Goal: Transaction & Acquisition: Book appointment/travel/reservation

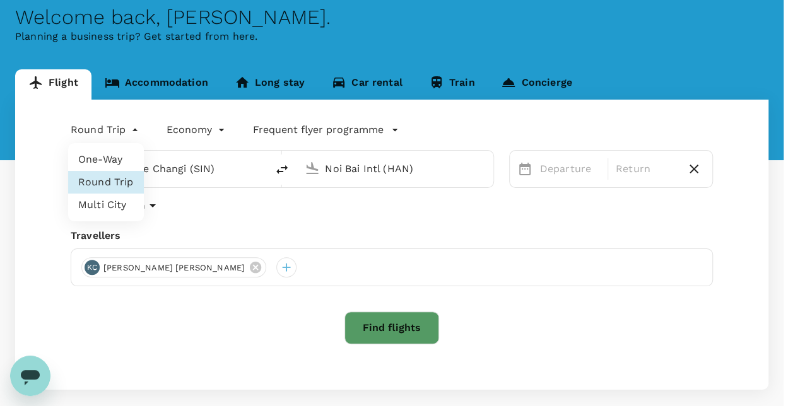
click at [127, 133] on body "Trips Book Risk & Restrictions KC Welcome back , [PERSON_NAME] . Planning a bus…" at bounding box center [396, 203] width 793 height 533
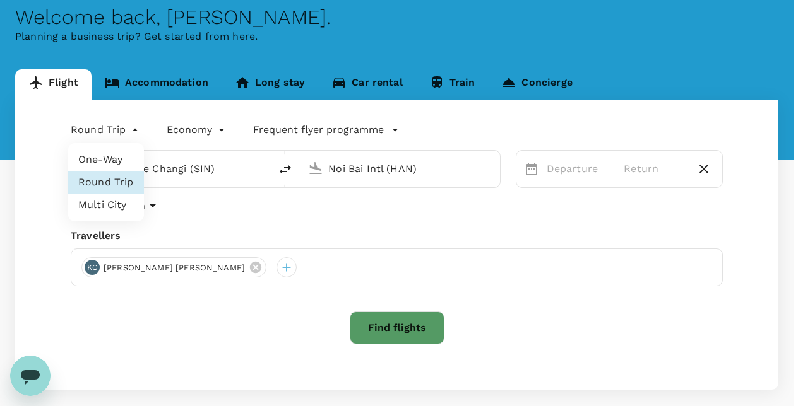
click at [110, 167] on li "One-Way" at bounding box center [106, 159] width 76 height 23
type input "oneway"
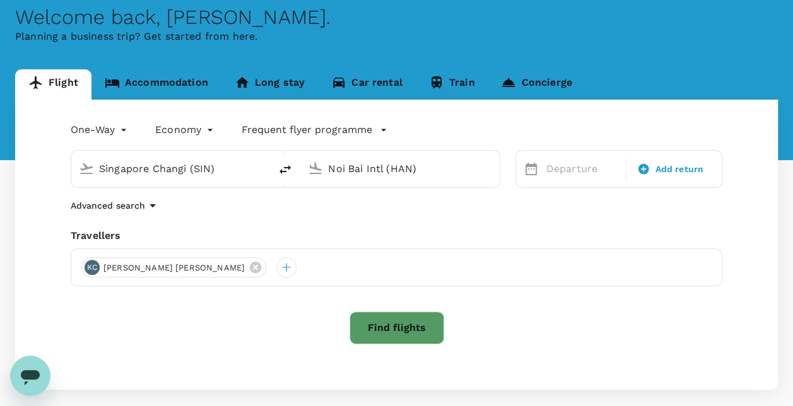
click at [443, 170] on input "Noi Bai Intl (HAN)" at bounding box center [400, 169] width 145 height 20
click at [440, 171] on input "Noi Bai Intl (HAN)" at bounding box center [400, 169] width 145 height 20
click at [425, 218] on p "Zhengzhou Xinzheng Intl" at bounding box center [418, 218] width 221 height 13
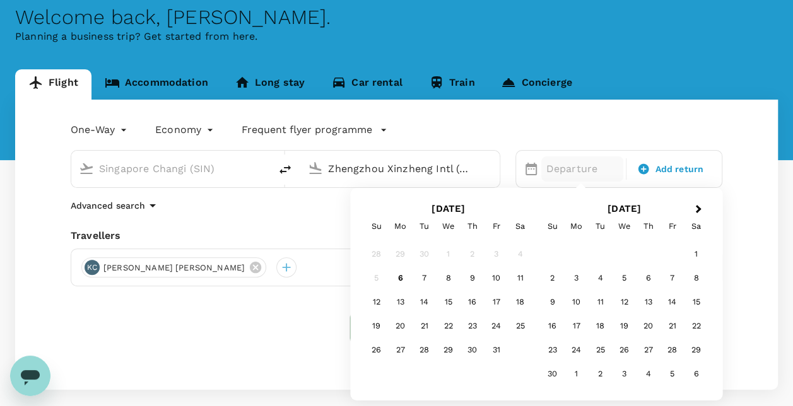
type input "Zhengzhou Xinzheng Intl (CGO)"
click at [564, 165] on p "Departure" at bounding box center [583, 169] width 73 height 15
click at [398, 350] on div "27" at bounding box center [401, 350] width 24 height 24
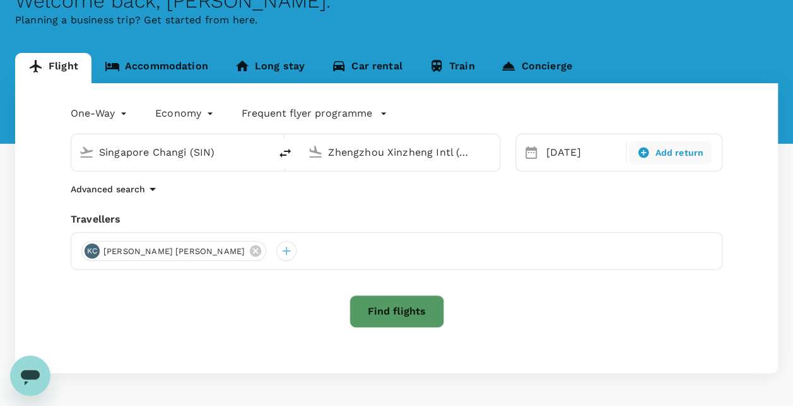
scroll to position [125, 0]
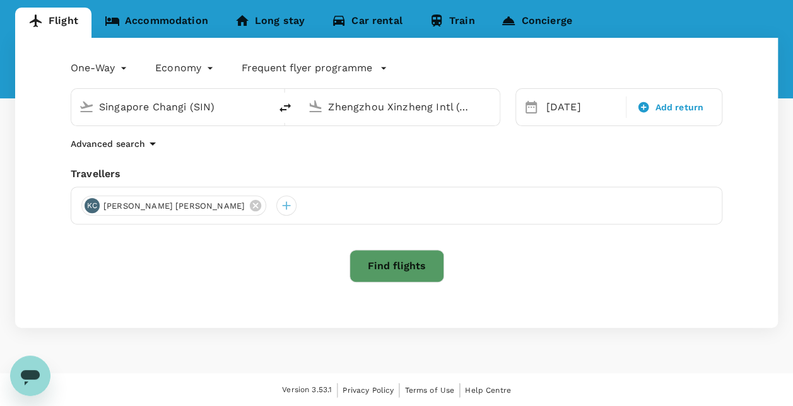
click at [376, 269] on button "Find flights" at bounding box center [397, 266] width 95 height 33
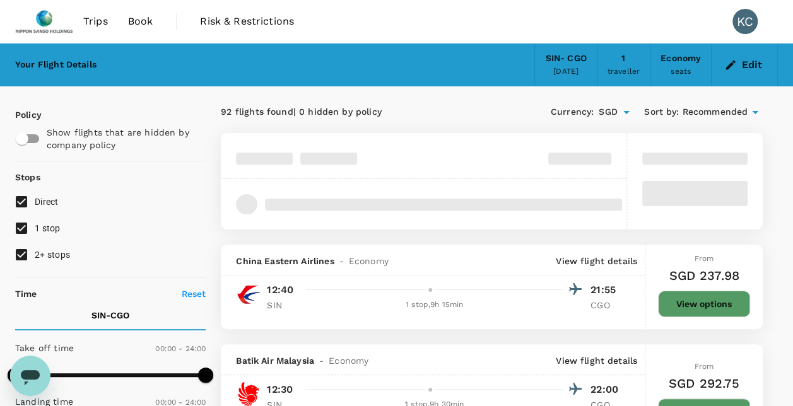
type input "1785"
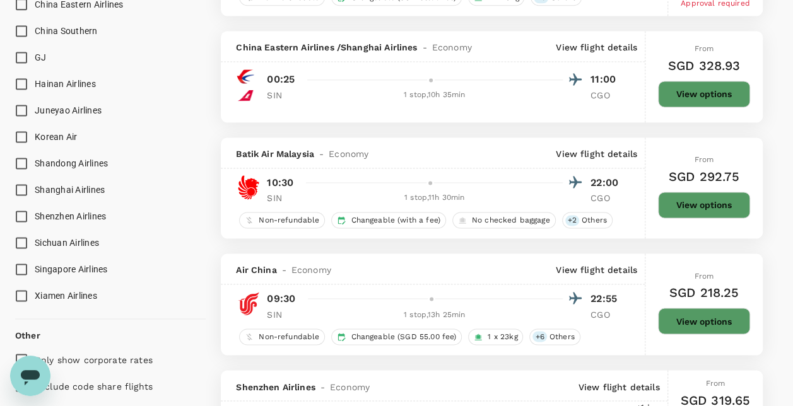
scroll to position [947, 0]
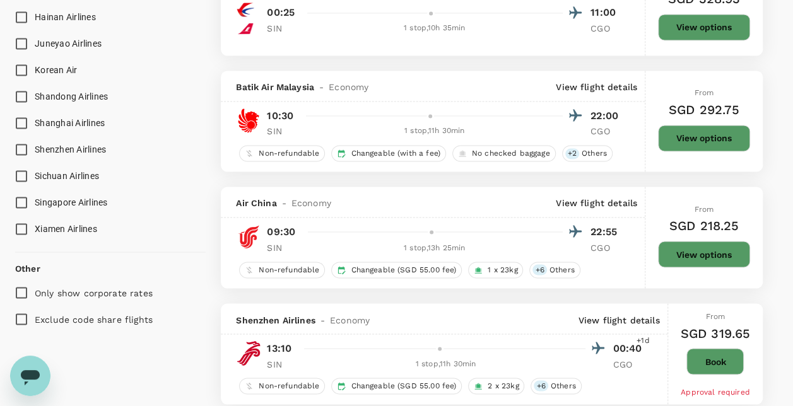
click at [18, 203] on input "Singapore Airlines" at bounding box center [21, 202] width 27 height 27
checkbox input "true"
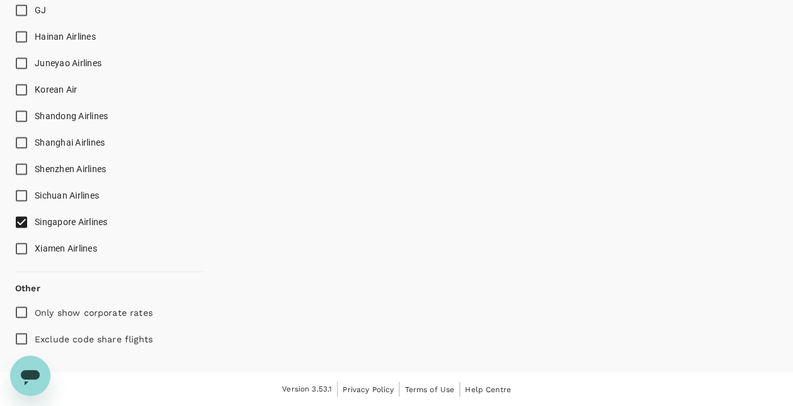
scroll to position [924, 0]
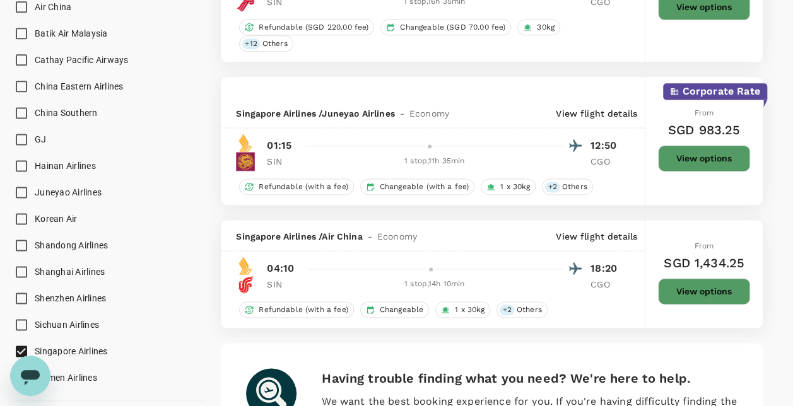
type input "SGD"
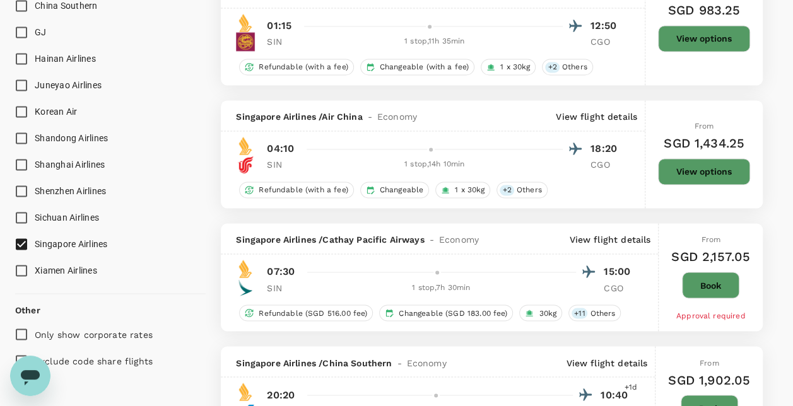
scroll to position [1010, 0]
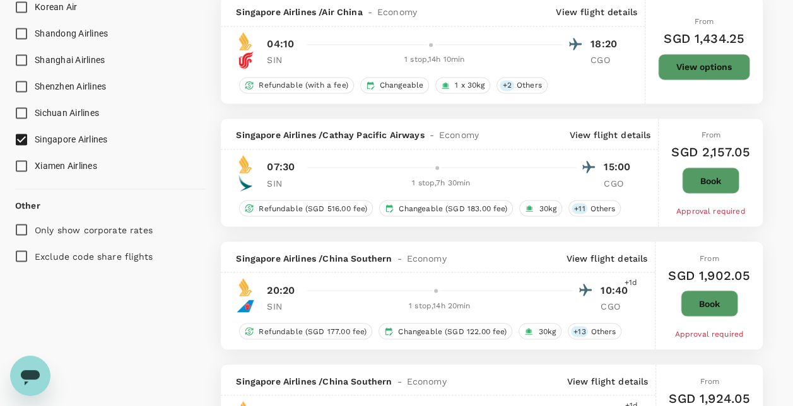
click at [23, 135] on input "Singapore Airlines" at bounding box center [21, 139] width 27 height 27
checkbox input "false"
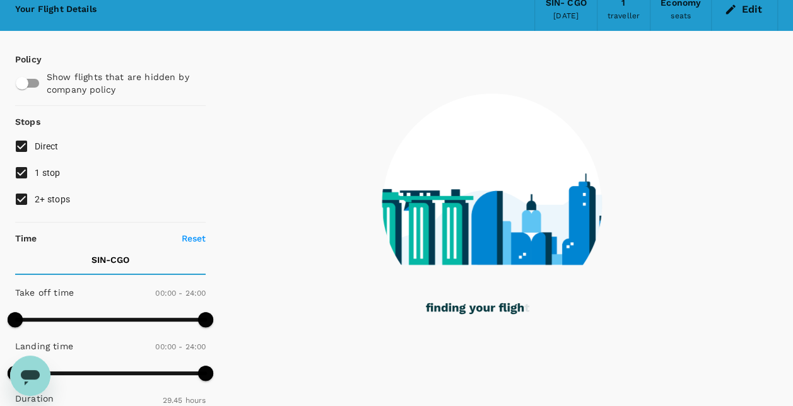
scroll to position [0, 0]
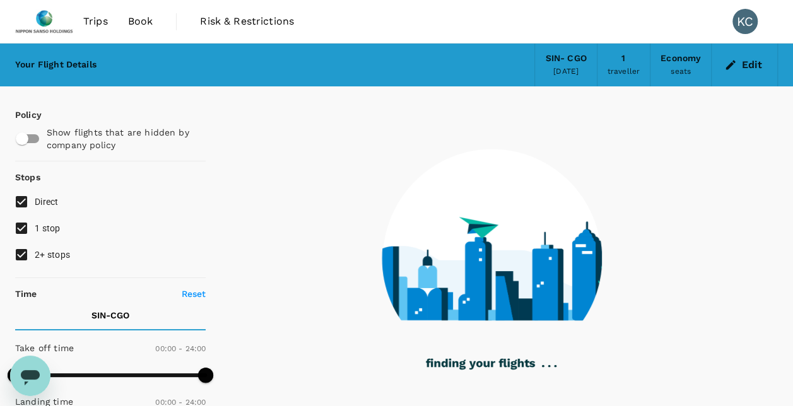
click at [21, 227] on input "1 stop" at bounding box center [21, 228] width 27 height 27
checkbox input "false"
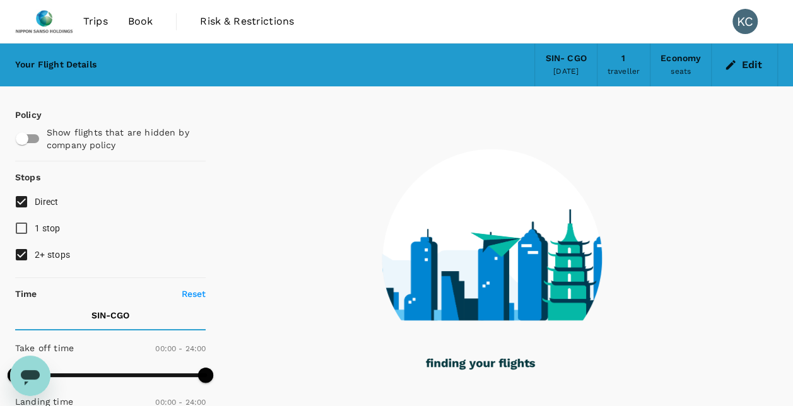
click at [23, 250] on input "2+ stops" at bounding box center [21, 255] width 27 height 27
checkbox input "false"
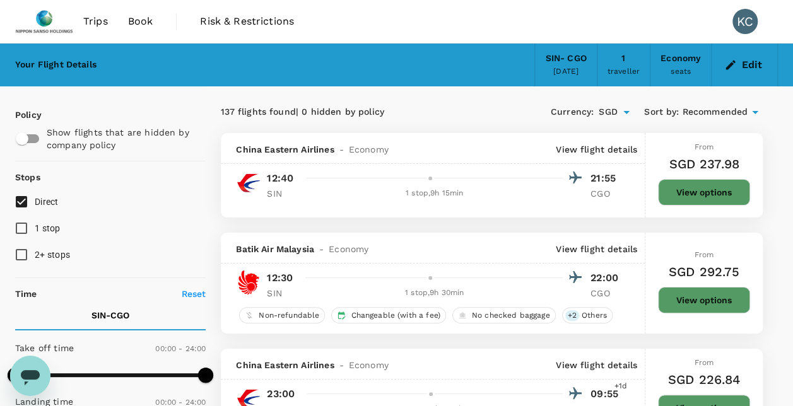
type input "SGD"
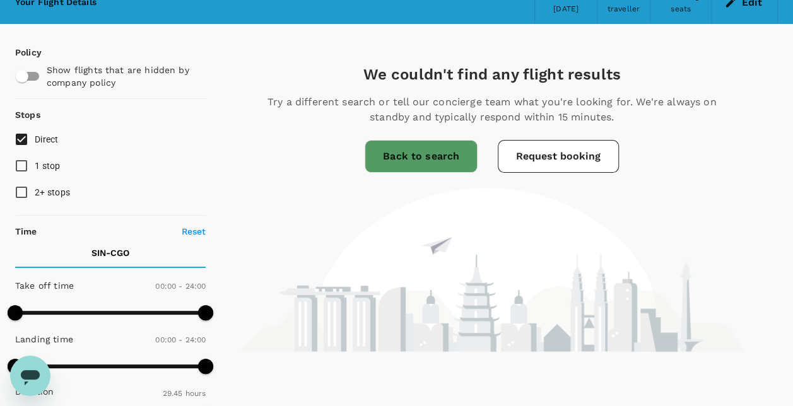
scroll to position [63, 0]
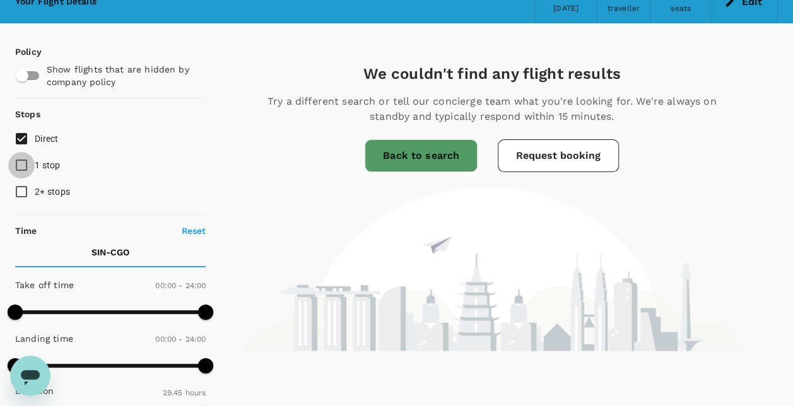
click at [23, 164] on input "1 stop" at bounding box center [21, 165] width 27 height 27
checkbox input "true"
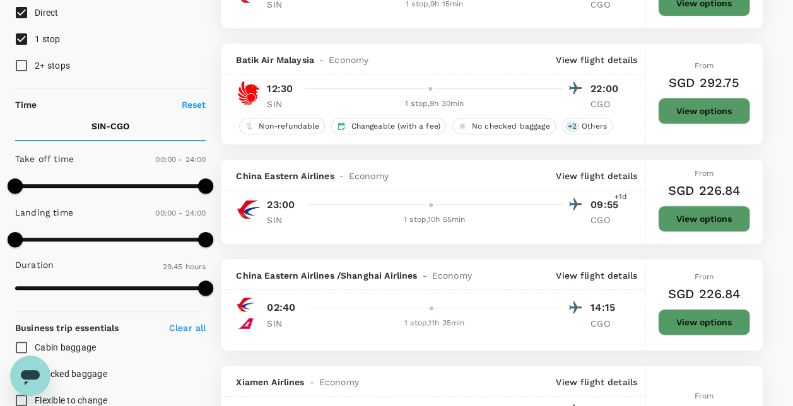
scroll to position [0, 0]
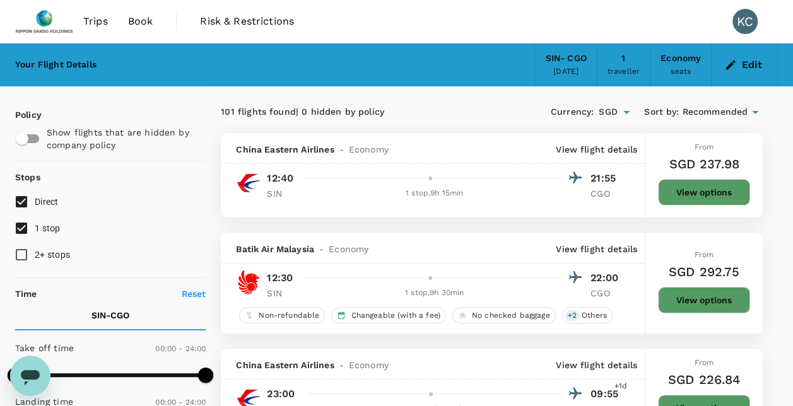
click at [738, 112] on span "Recommended" at bounding box center [715, 112] width 66 height 14
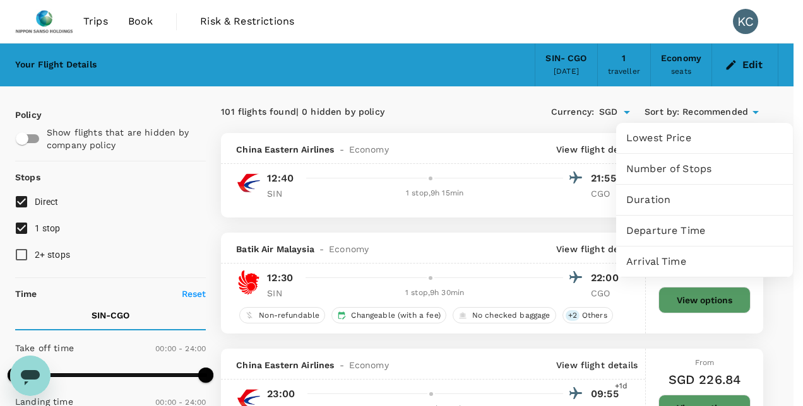
click at [776, 107] on div at bounding box center [401, 203] width 803 height 406
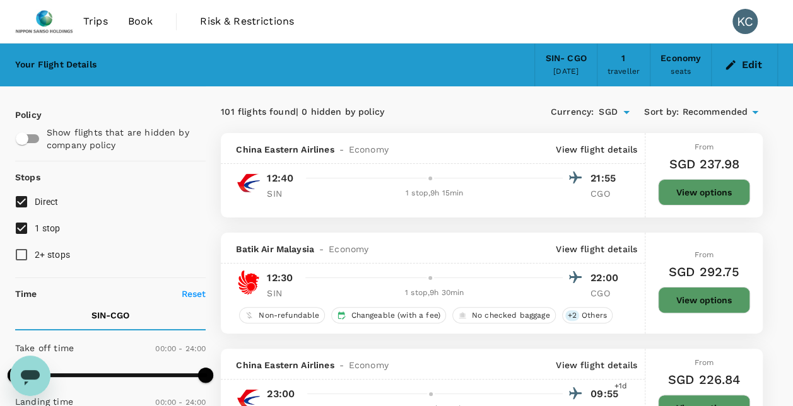
click at [579, 69] on div "[DATE]" at bounding box center [565, 72] width 25 height 13
click at [568, 78] on div "SIN - CGO [DATE]" at bounding box center [566, 65] width 62 height 43
click at [570, 70] on div "[DATE]" at bounding box center [565, 72] width 25 height 13
click at [743, 66] on button "Edit" at bounding box center [744, 65] width 45 height 20
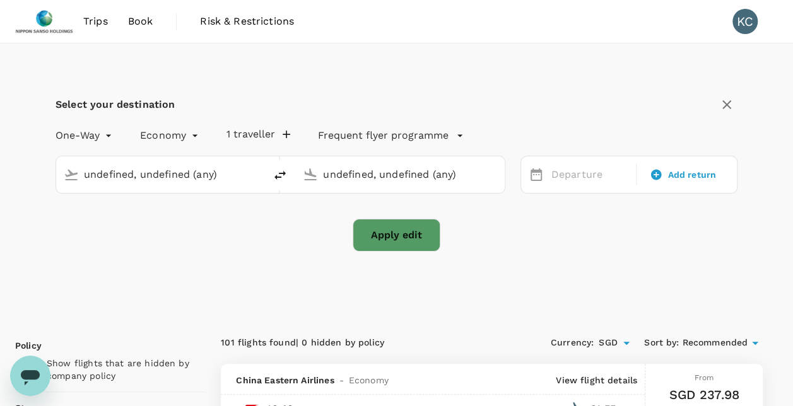
type input "Singapore Changi (SIN)"
type input "Zhengzhou Xinzheng Intl (CGO)"
type input "Singapore Changi (SIN)"
type input "Zhengzhou Xinzheng Intl (CGO)"
click at [585, 179] on div "[DATE]" at bounding box center [591, 175] width 88 height 25
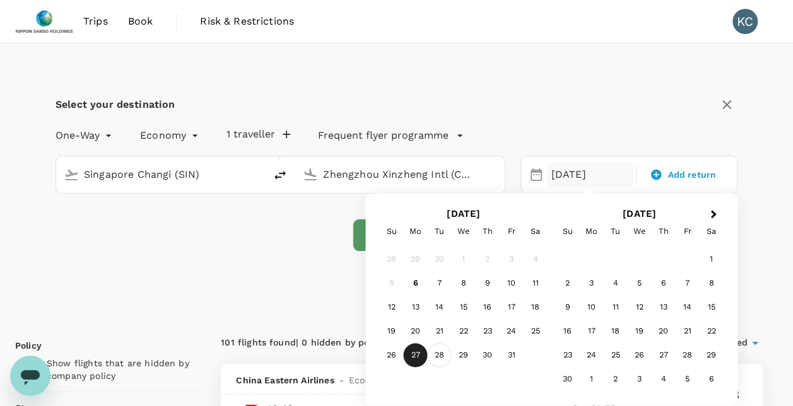
click at [433, 352] on div "28" at bounding box center [440, 356] width 24 height 24
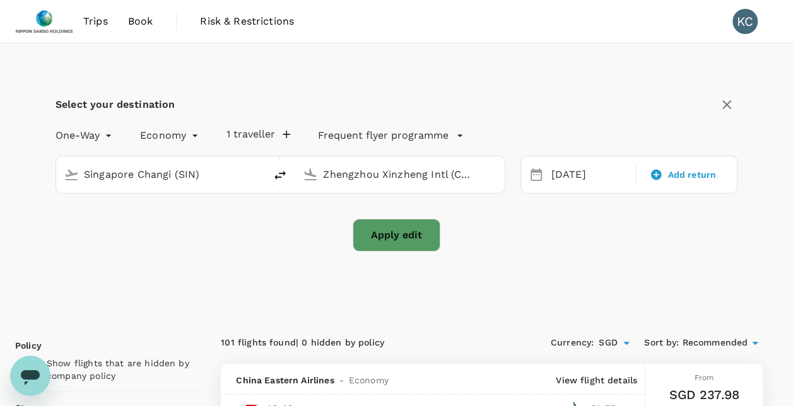
click at [413, 244] on button "Apply edit" at bounding box center [397, 235] width 88 height 33
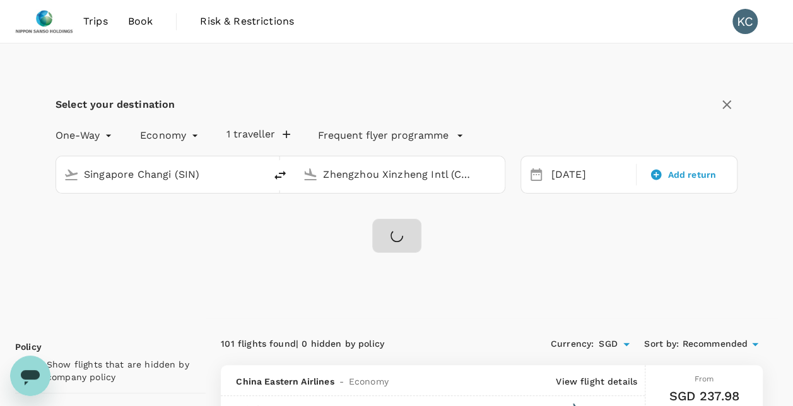
checkbox input "false"
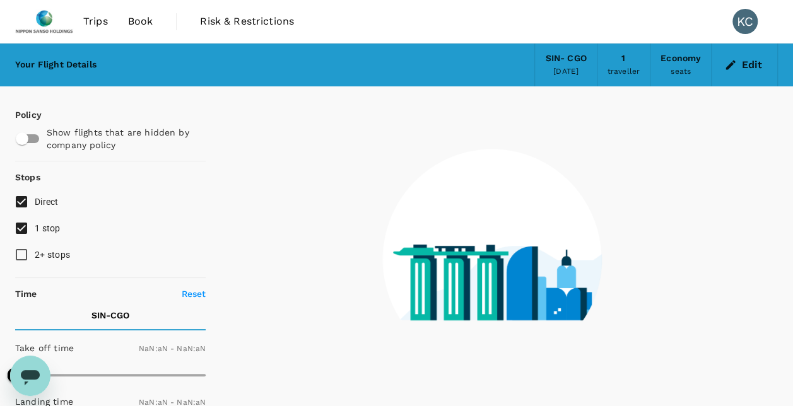
type input "1440"
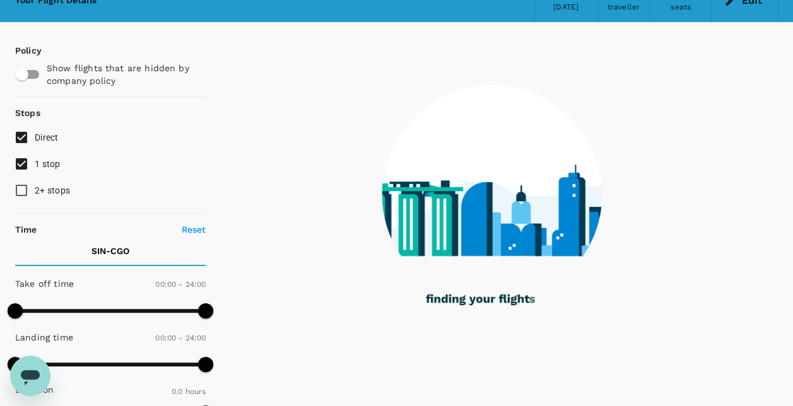
scroll to position [126, 0]
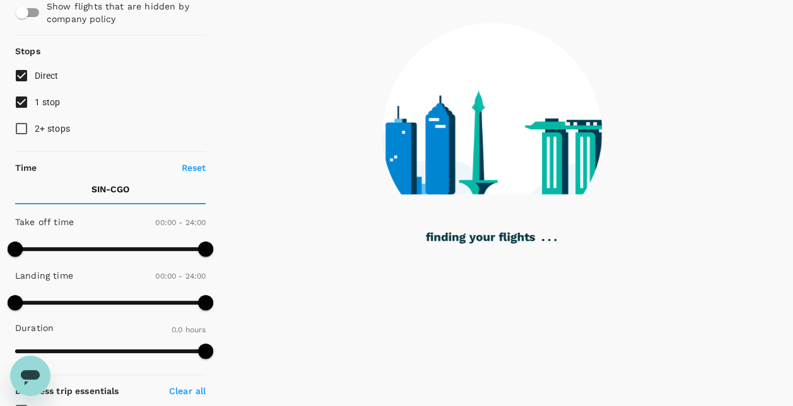
type input "1380"
checkbox input "true"
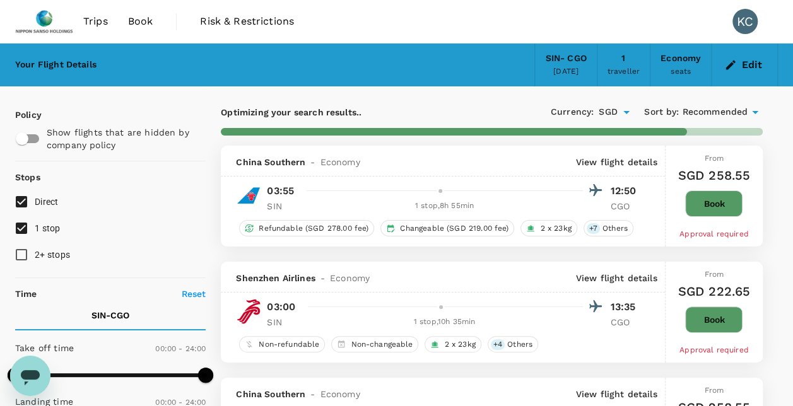
scroll to position [63, 0]
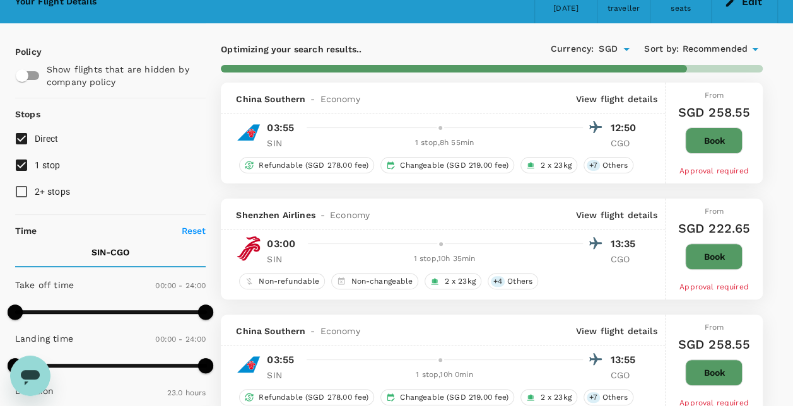
click at [18, 167] on input "1 stop" at bounding box center [21, 165] width 27 height 27
checkbox input "false"
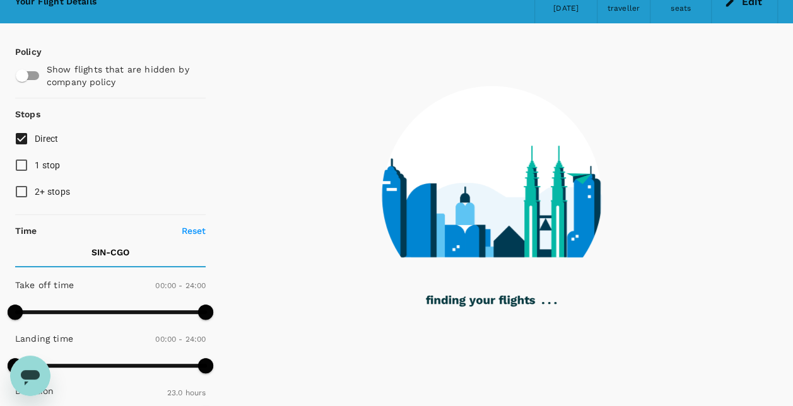
type input "1785"
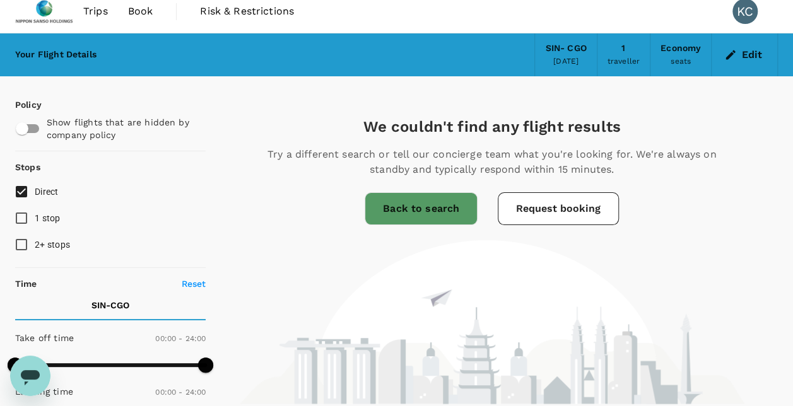
scroll to position [0, 0]
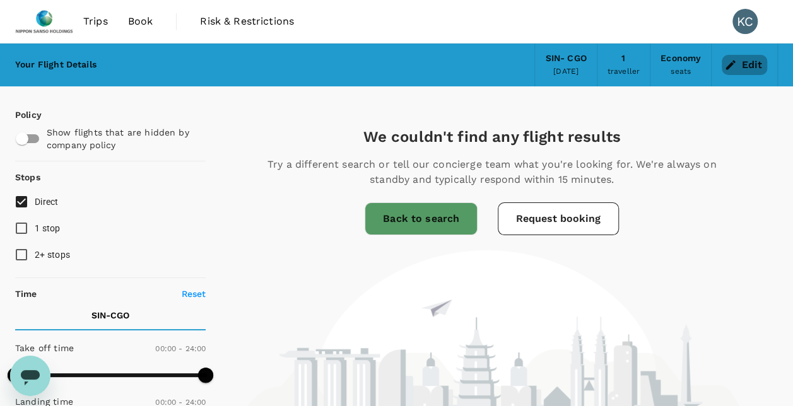
click at [752, 71] on button "Edit" at bounding box center [744, 65] width 45 height 20
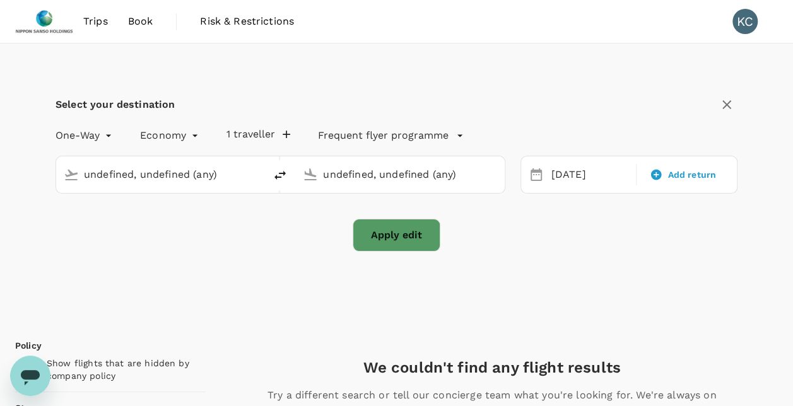
type input "Singapore Changi (SIN)"
type input "Zhengzhou Xinzheng Intl (CGO)"
type input "Singapore Changi (SIN)"
type input "Zhengzhou Xinzheng Intl (CGO)"
click at [600, 175] on div "[DATE]" at bounding box center [591, 175] width 88 height 25
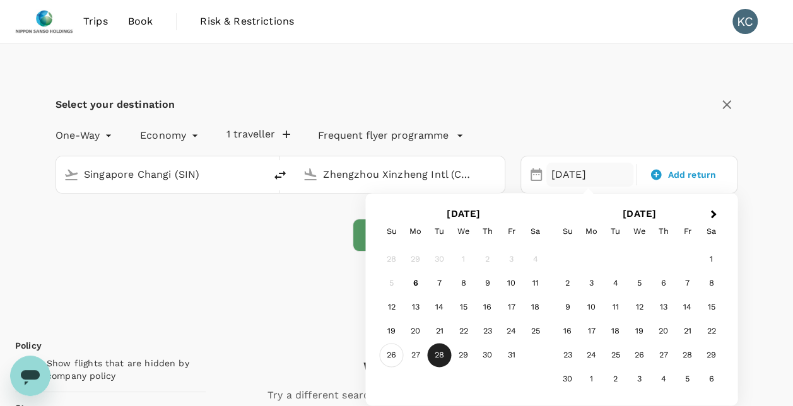
click at [389, 356] on div "26" at bounding box center [392, 356] width 24 height 24
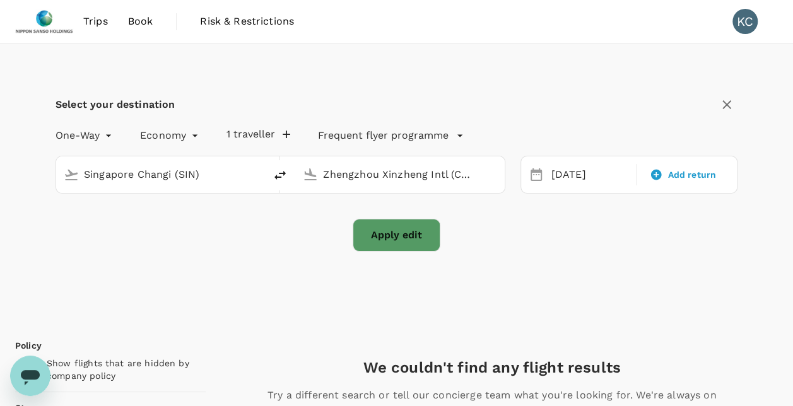
click at [422, 242] on button "Apply edit" at bounding box center [397, 235] width 88 height 33
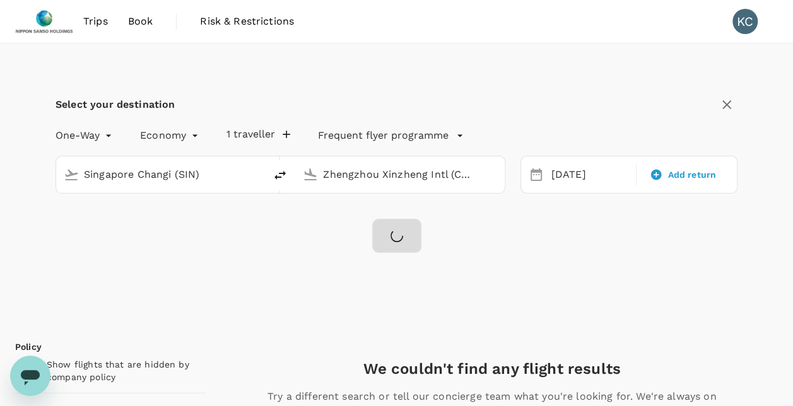
checkbox input "false"
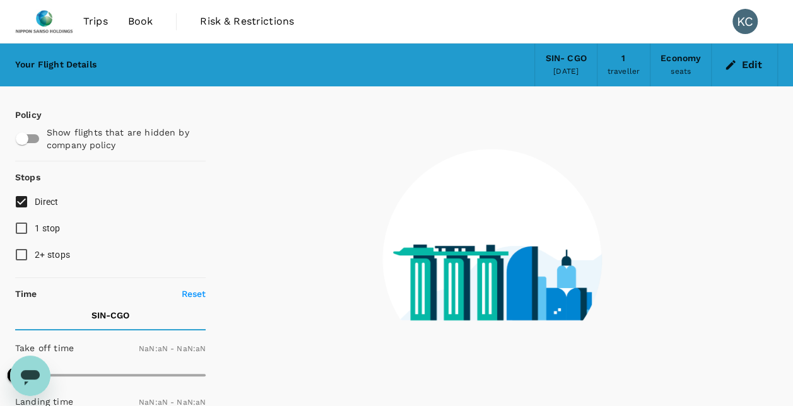
type input "1440"
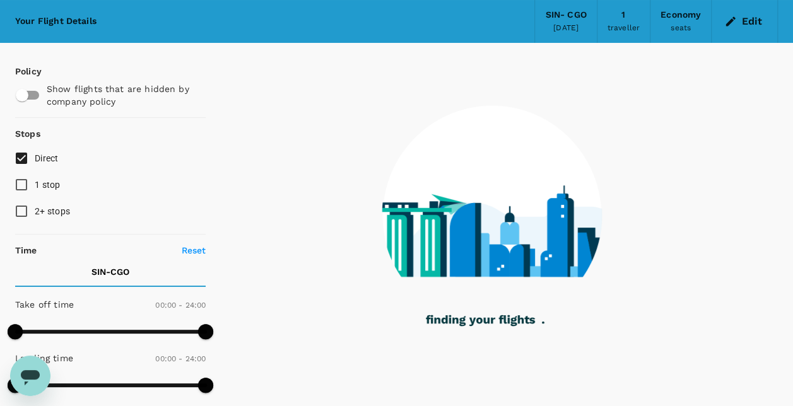
scroll to position [63, 0]
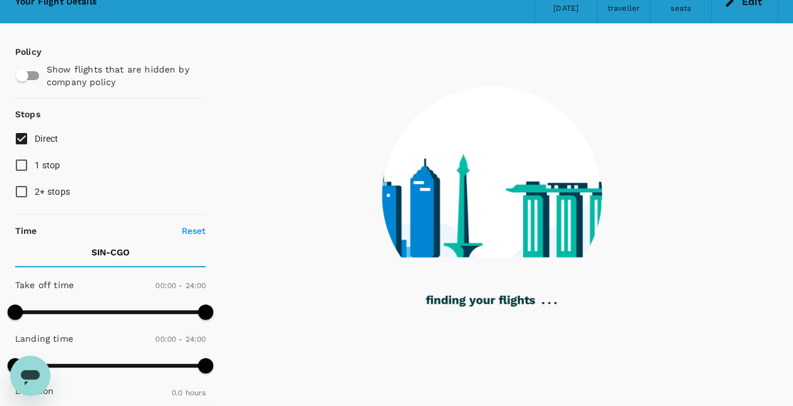
type input "1380"
checkbox input "true"
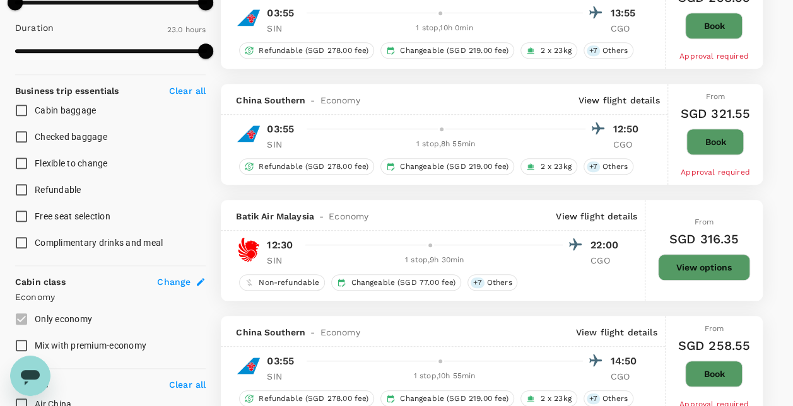
scroll to position [442, 0]
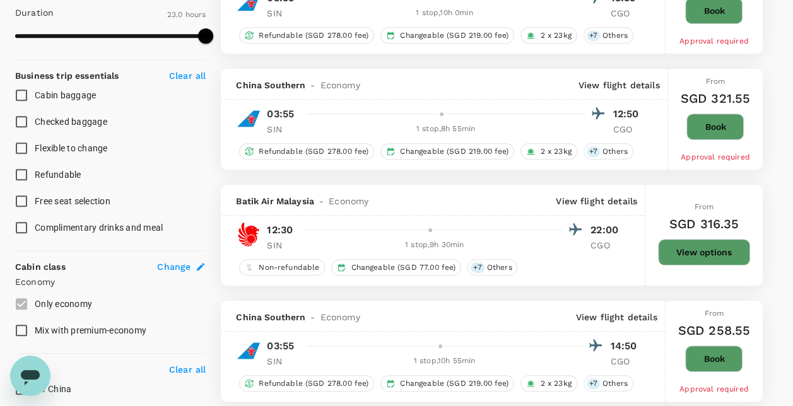
type input "1800"
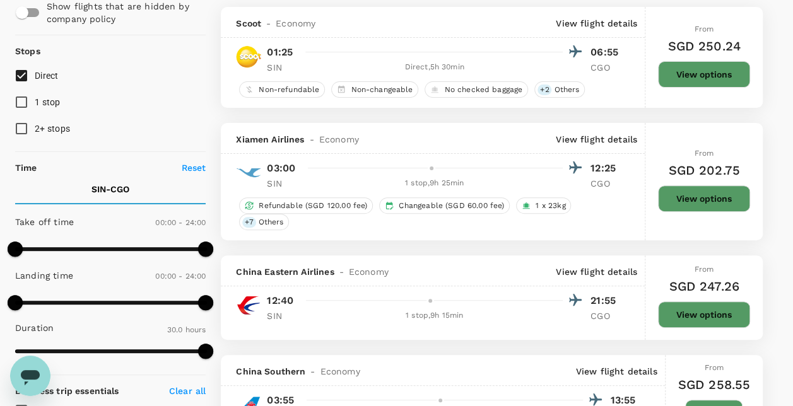
scroll to position [63, 0]
